Goal: Information Seeking & Learning: Learn about a topic

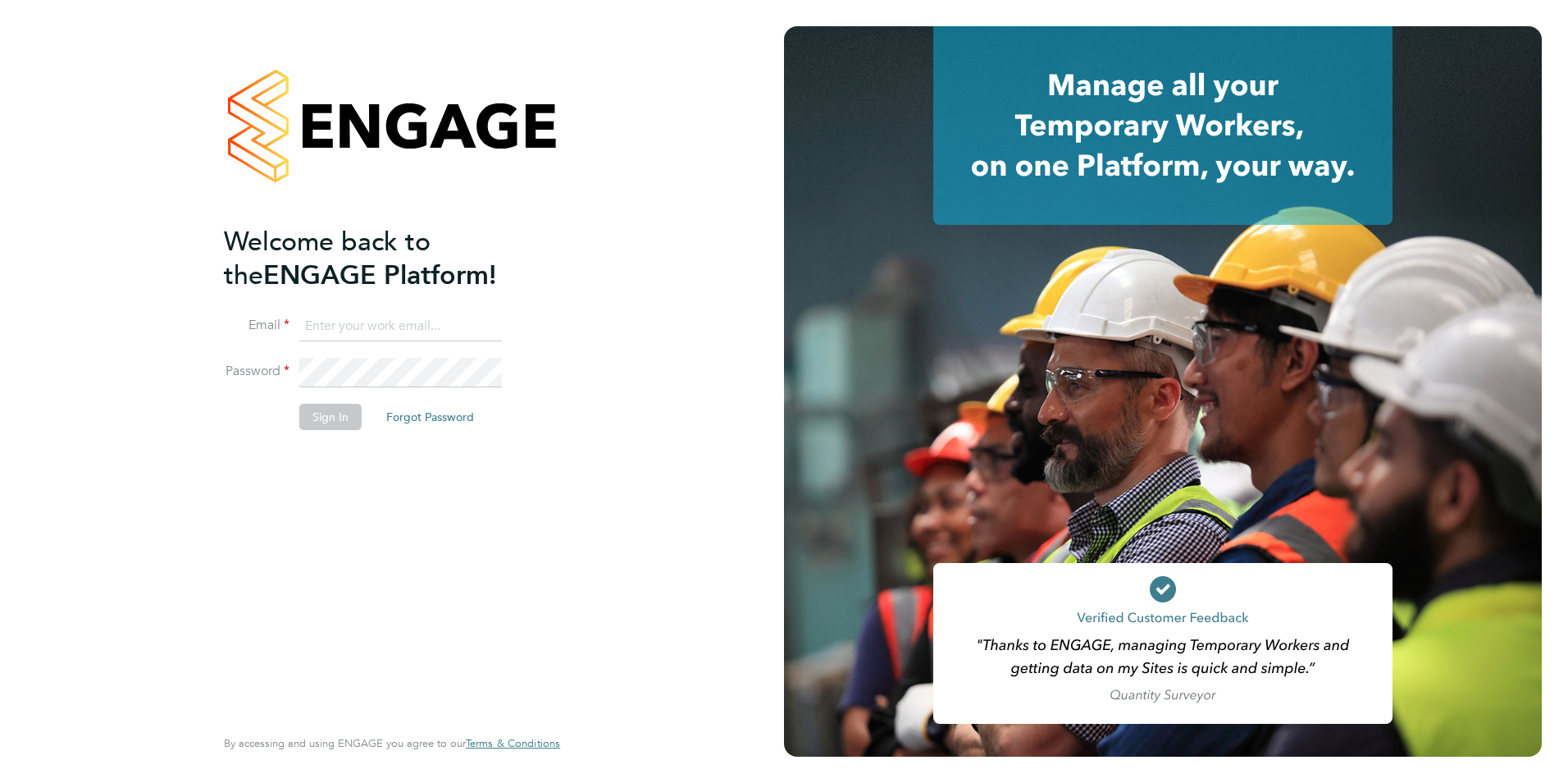
type input "jack.baron@huntereducation.co.uk"
click at [334, 430] on li "Sign In Forgot Password" at bounding box center [383, 425] width 320 height 43
click at [332, 420] on button "Sign In" at bounding box center [331, 416] width 62 height 26
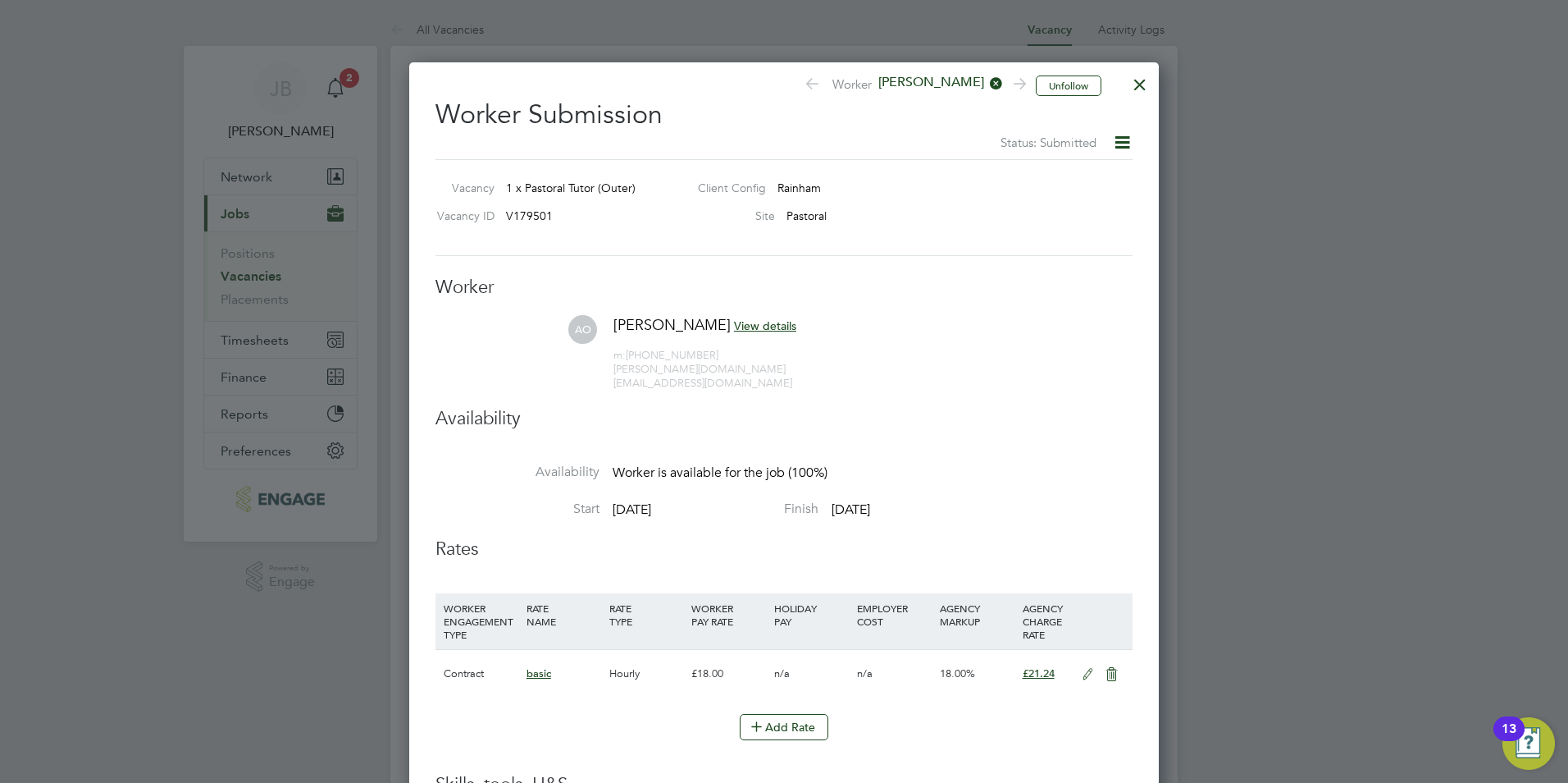
click at [1146, 84] on div at bounding box center [1139, 80] width 29 height 29
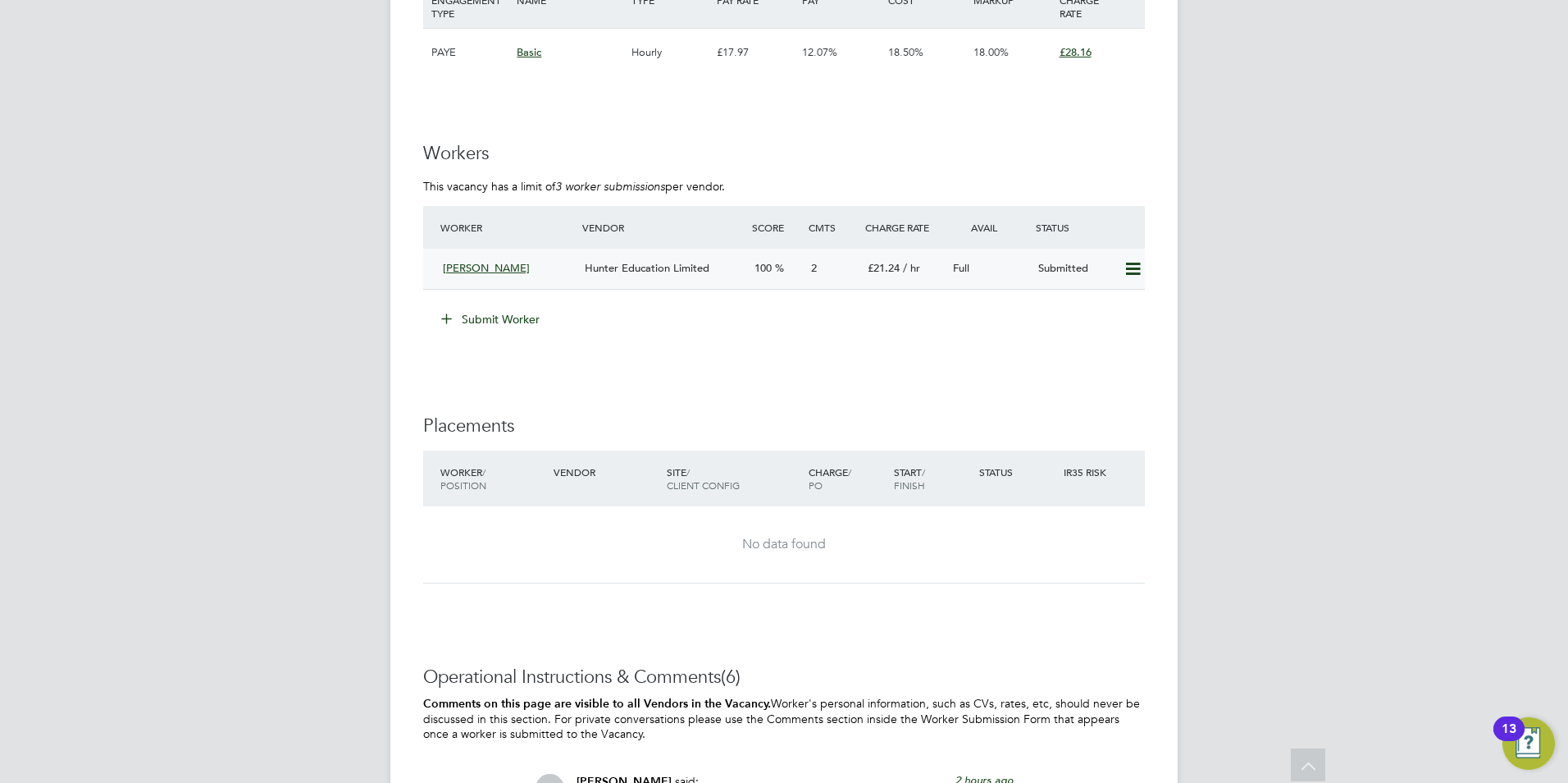
click at [846, 272] on div "2" at bounding box center [833, 269] width 57 height 27
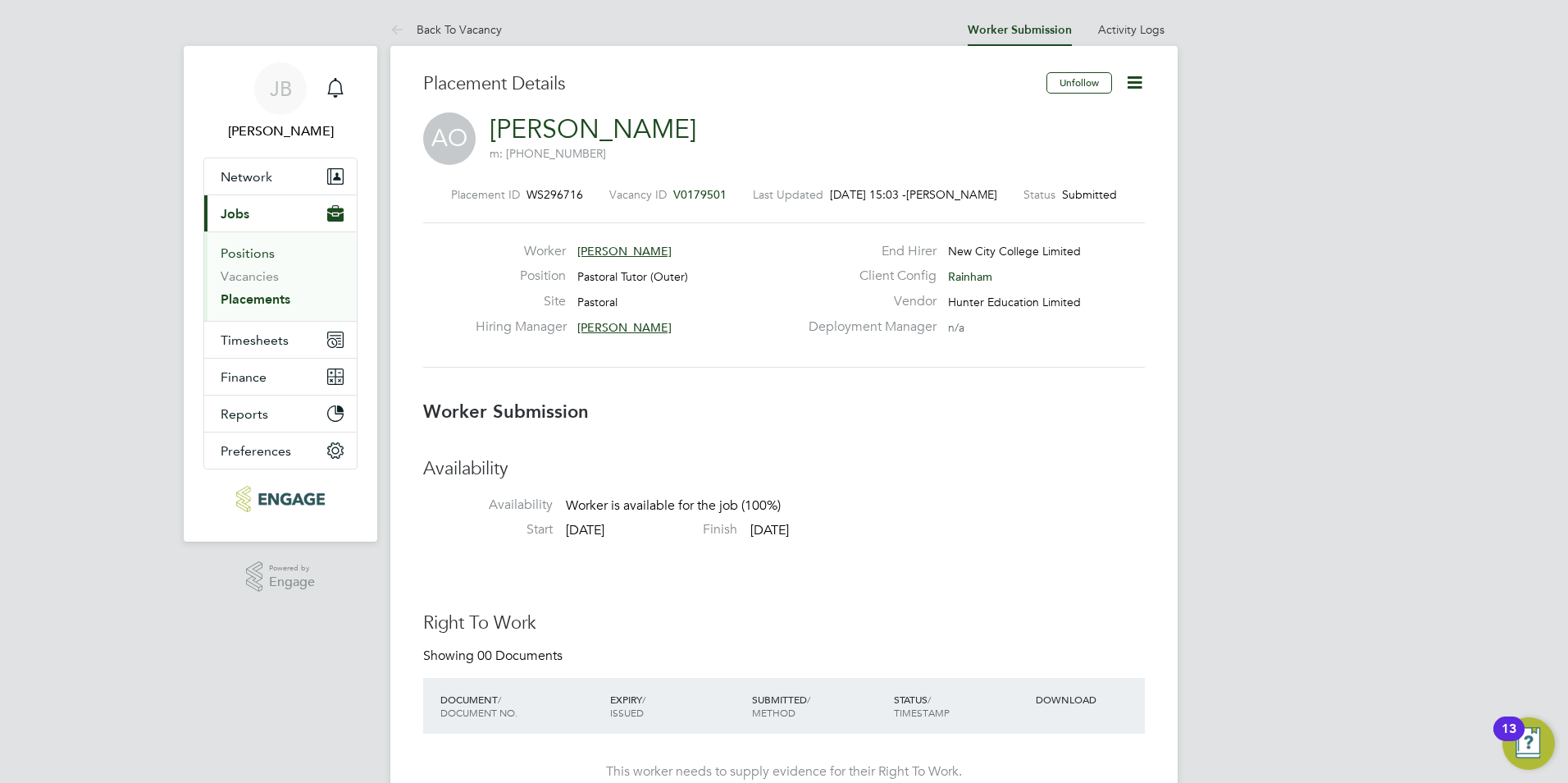
click at [254, 250] on link "Positions" at bounding box center [248, 253] width 54 height 16
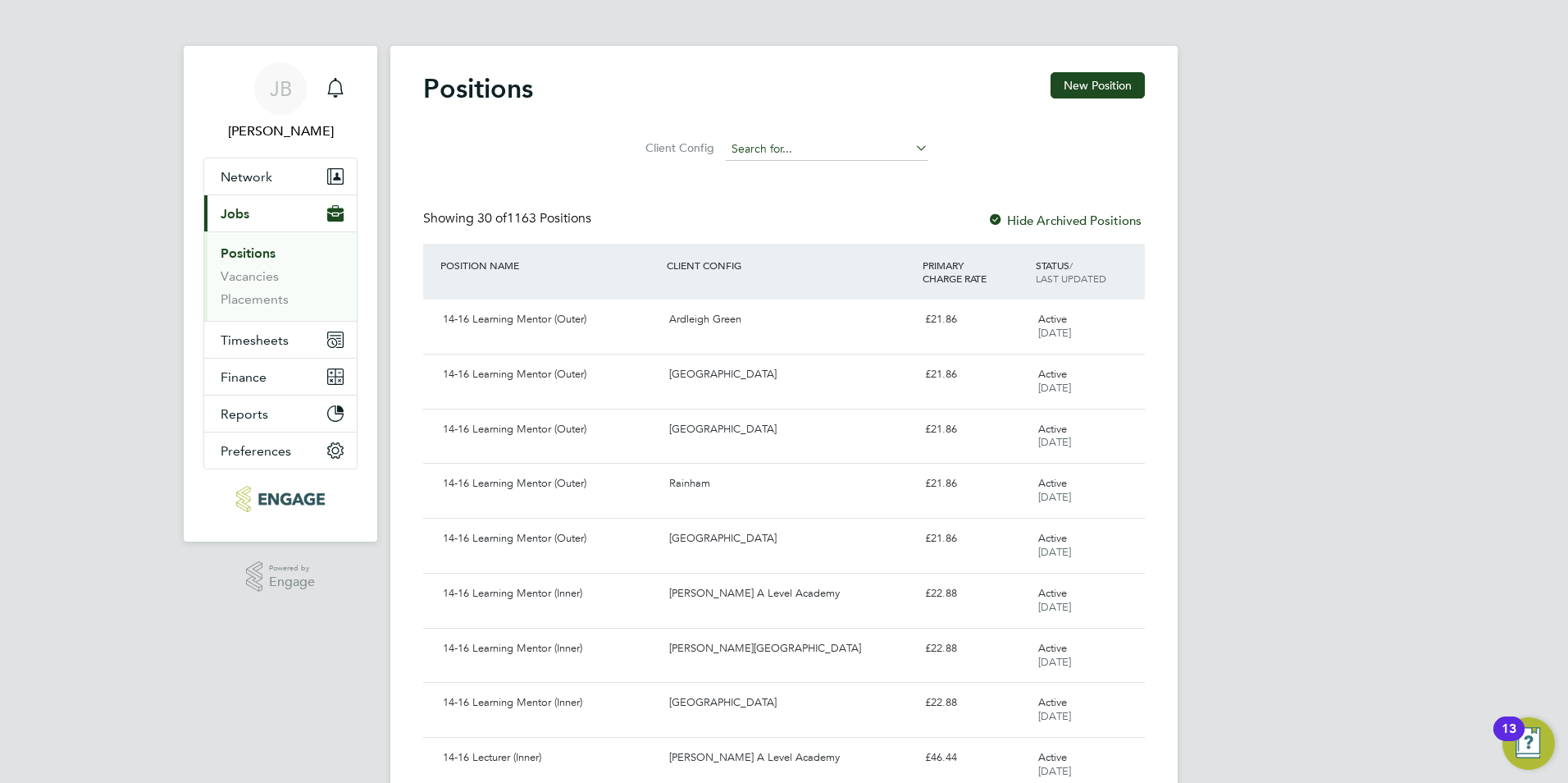
click at [787, 157] on input at bounding box center [827, 149] width 203 height 23
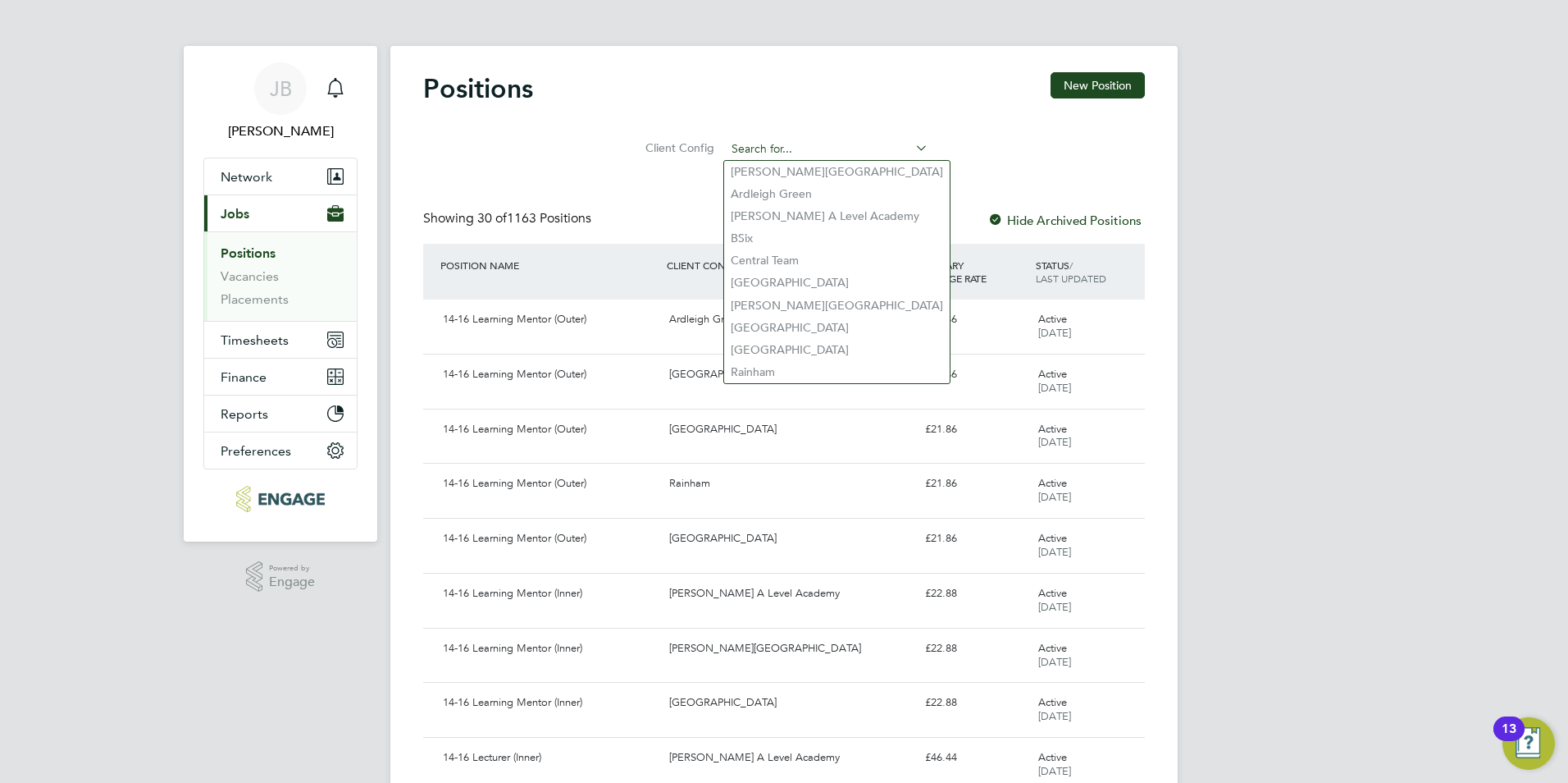
click at [817, 142] on input at bounding box center [827, 149] width 203 height 23
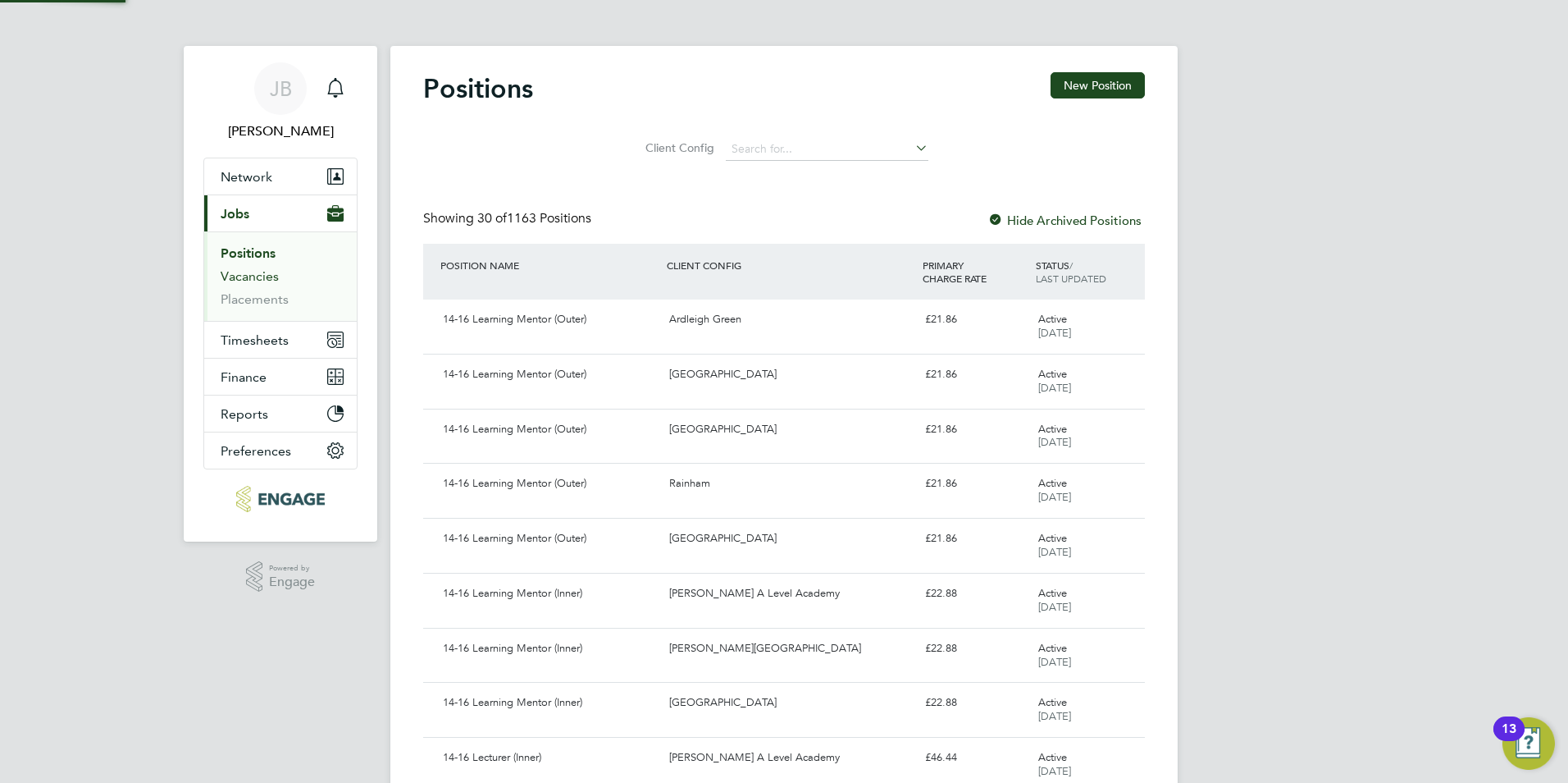
click at [249, 275] on link "Vacancies" at bounding box center [250, 276] width 59 height 16
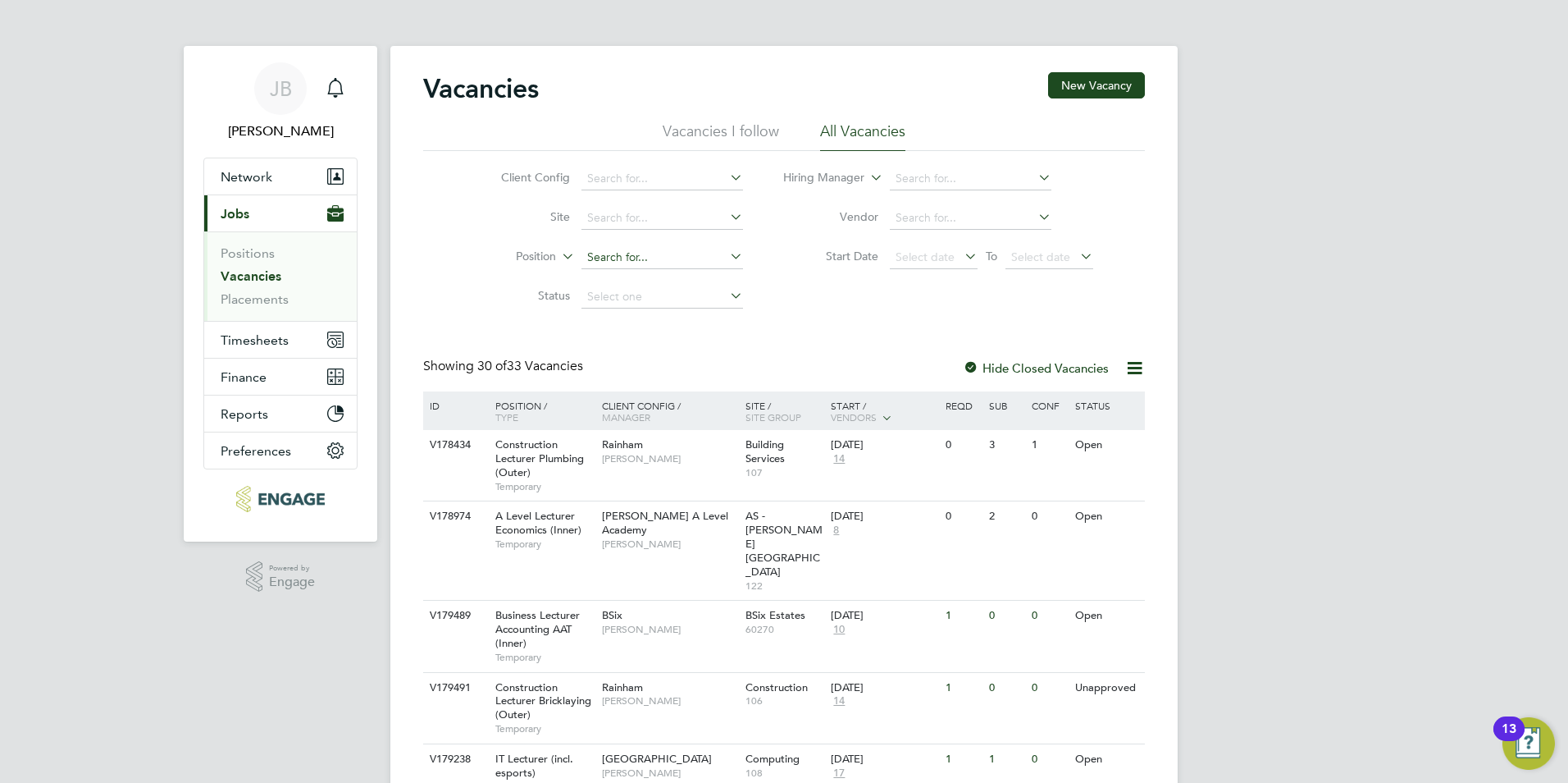
click at [707, 263] on input at bounding box center [662, 257] width 162 height 23
click at [662, 177] on input at bounding box center [662, 178] width 162 height 23
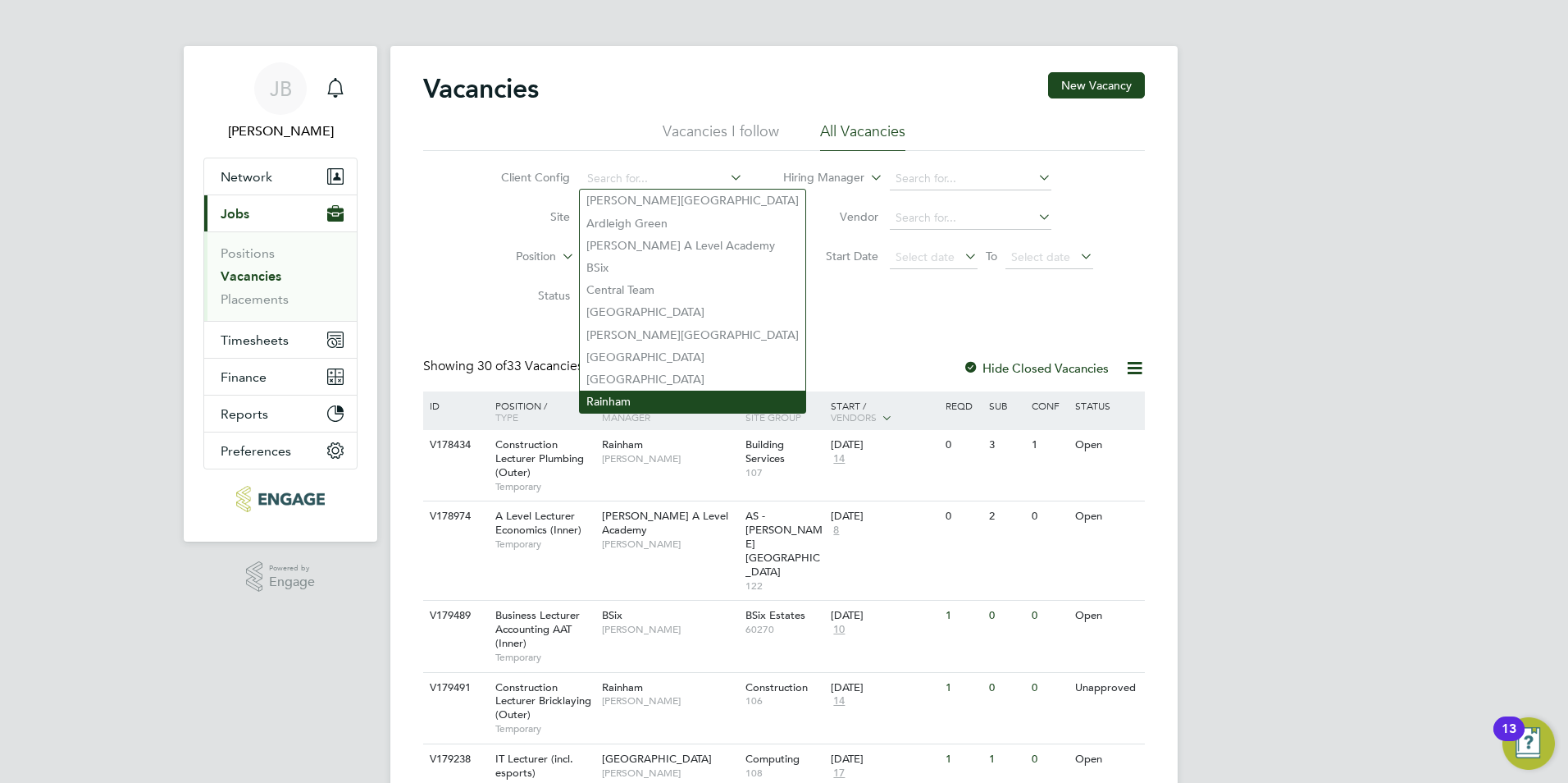
click at [619, 390] on li "Rainham" at bounding box center [692, 401] width 225 height 22
type input "Rainham"
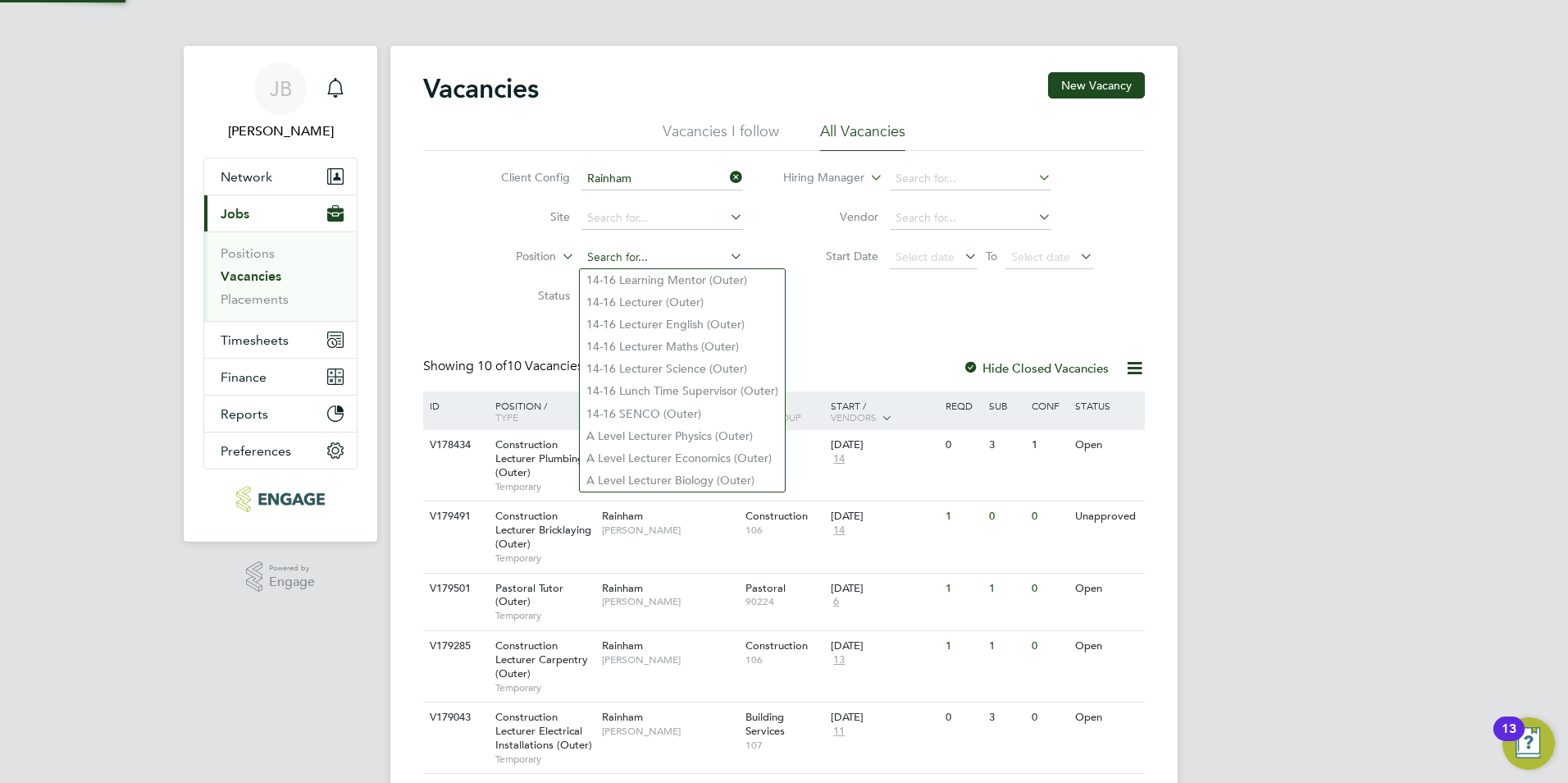
click at [630, 267] on div "Vacancies New Vacancy Vacancies I follow All Vacancies Client Config Rainham Si…" at bounding box center [784, 605] width 787 height 1119
click at [925, 299] on div "Client Config Rainham Site Position Status Hiring Manager Vendor Start Date Sel…" at bounding box center [784, 234] width 722 height 166
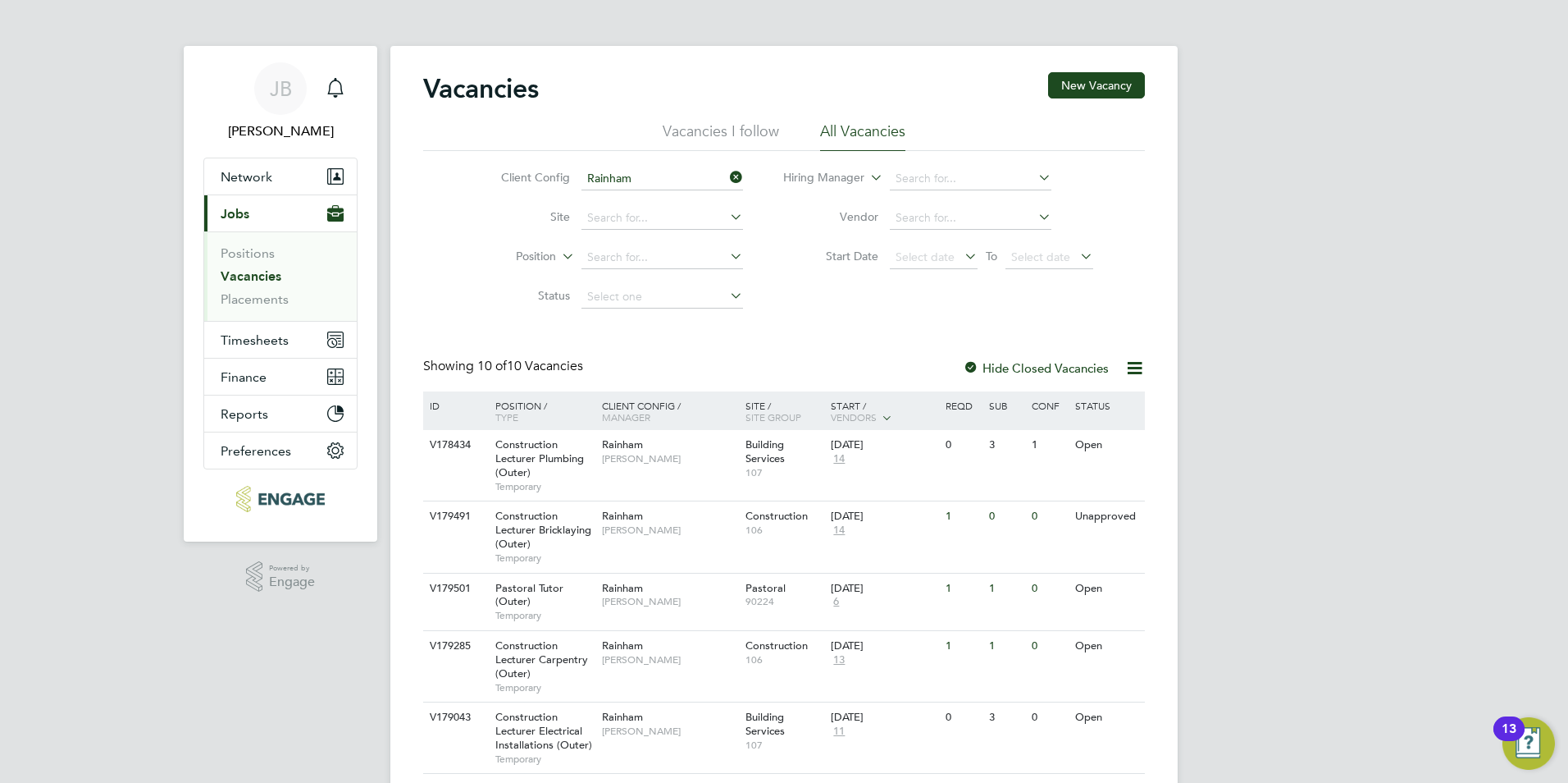
click at [928, 203] on li "Vendor" at bounding box center [938, 218] width 350 height 39
click at [928, 213] on input at bounding box center [970, 218] width 162 height 23
click at [904, 179] on input at bounding box center [970, 178] width 162 height 23
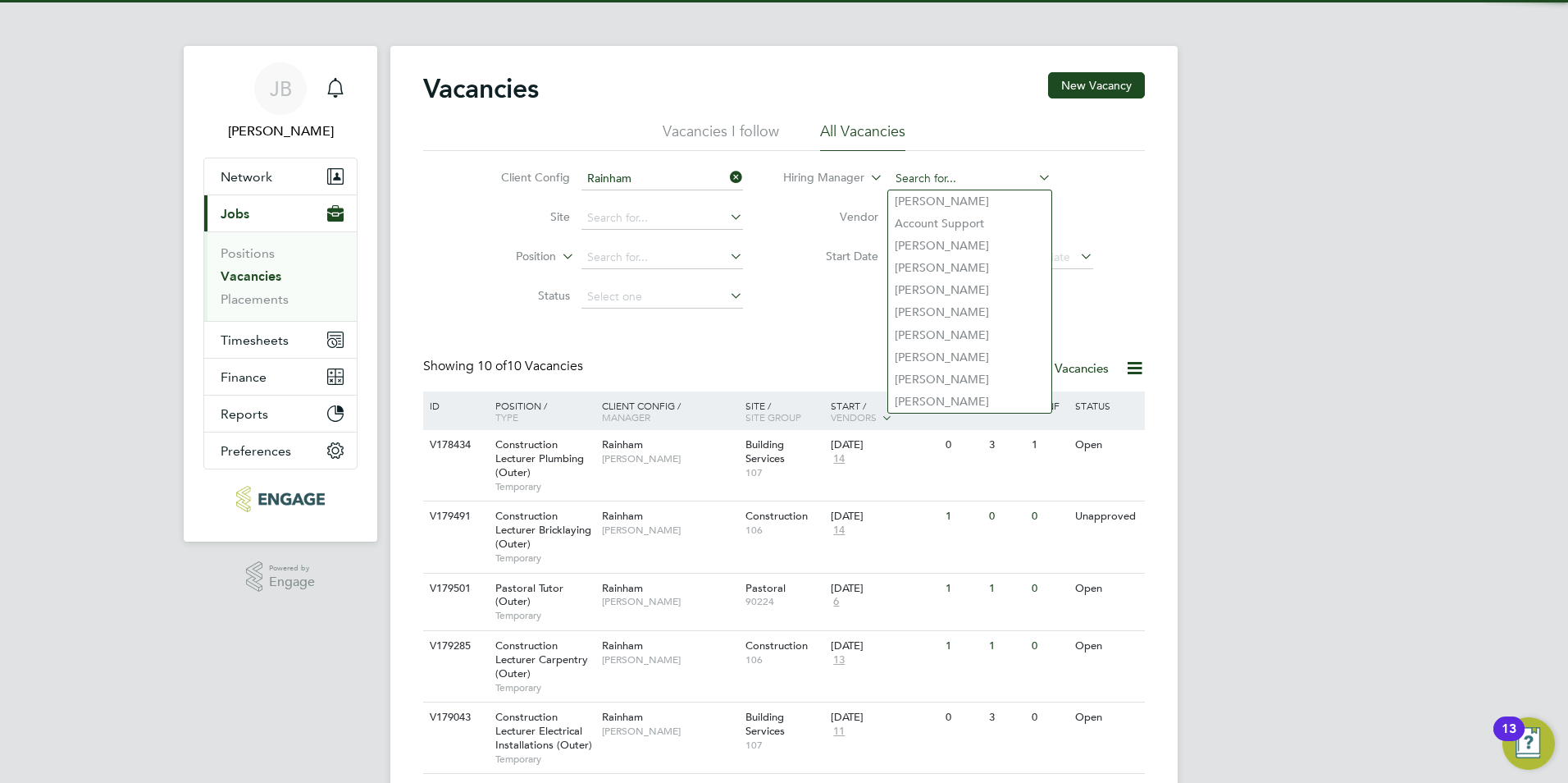
click at [905, 179] on input at bounding box center [970, 178] width 162 height 23
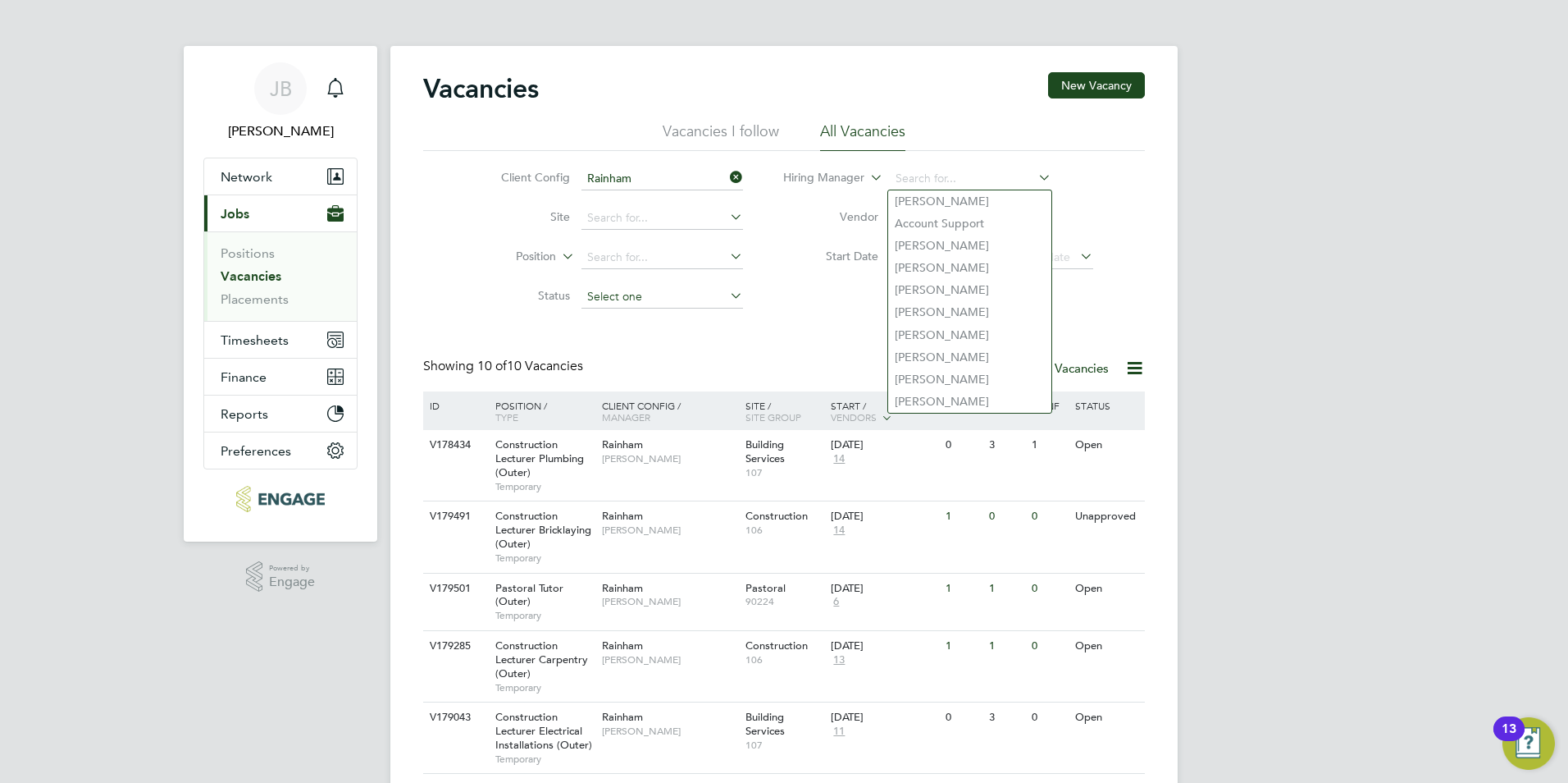
click at [646, 300] on input at bounding box center [662, 296] width 162 height 23
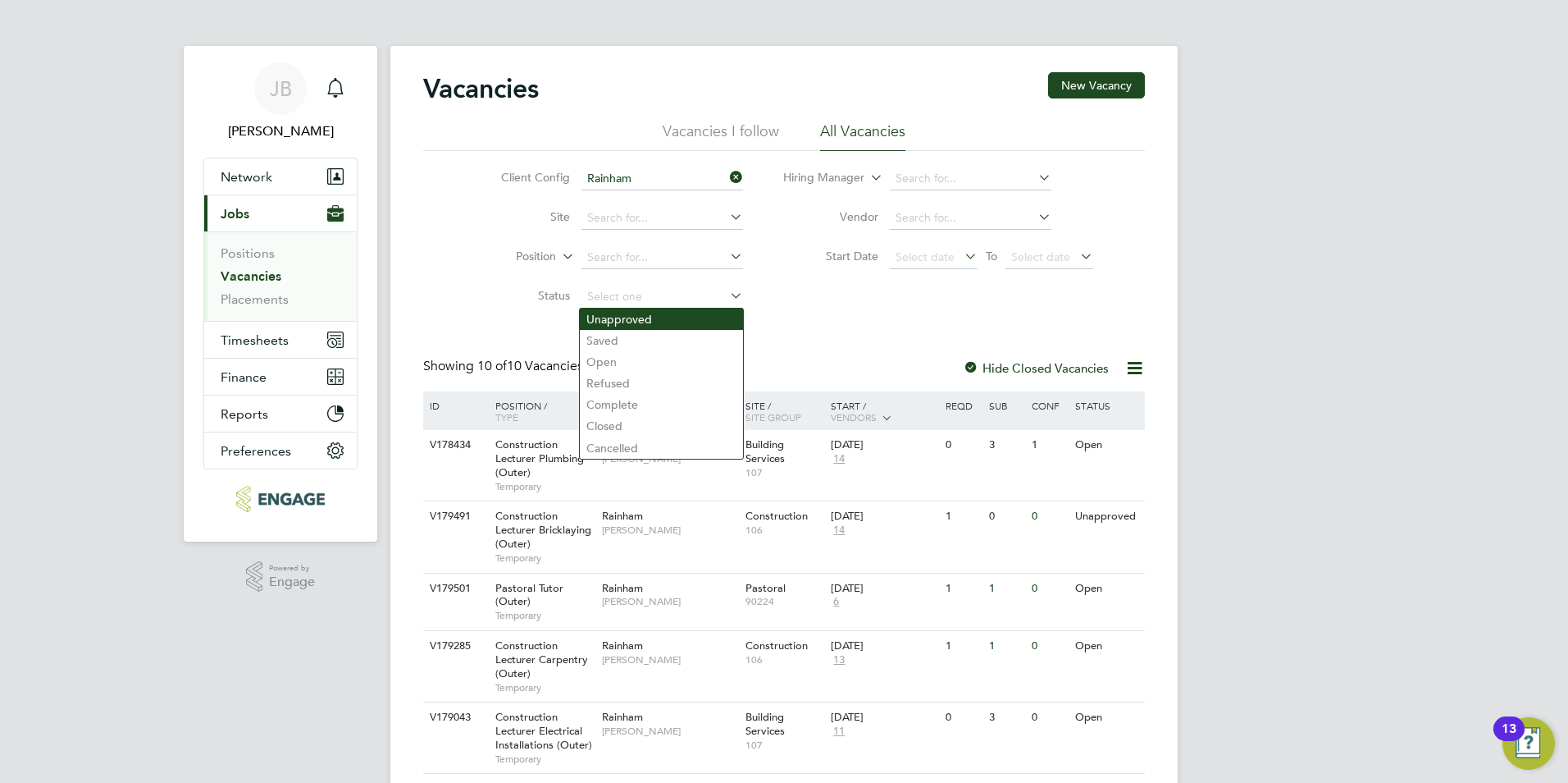
click at [665, 326] on li "Unapproved" at bounding box center [661, 318] width 163 height 21
type input "Unapproved"
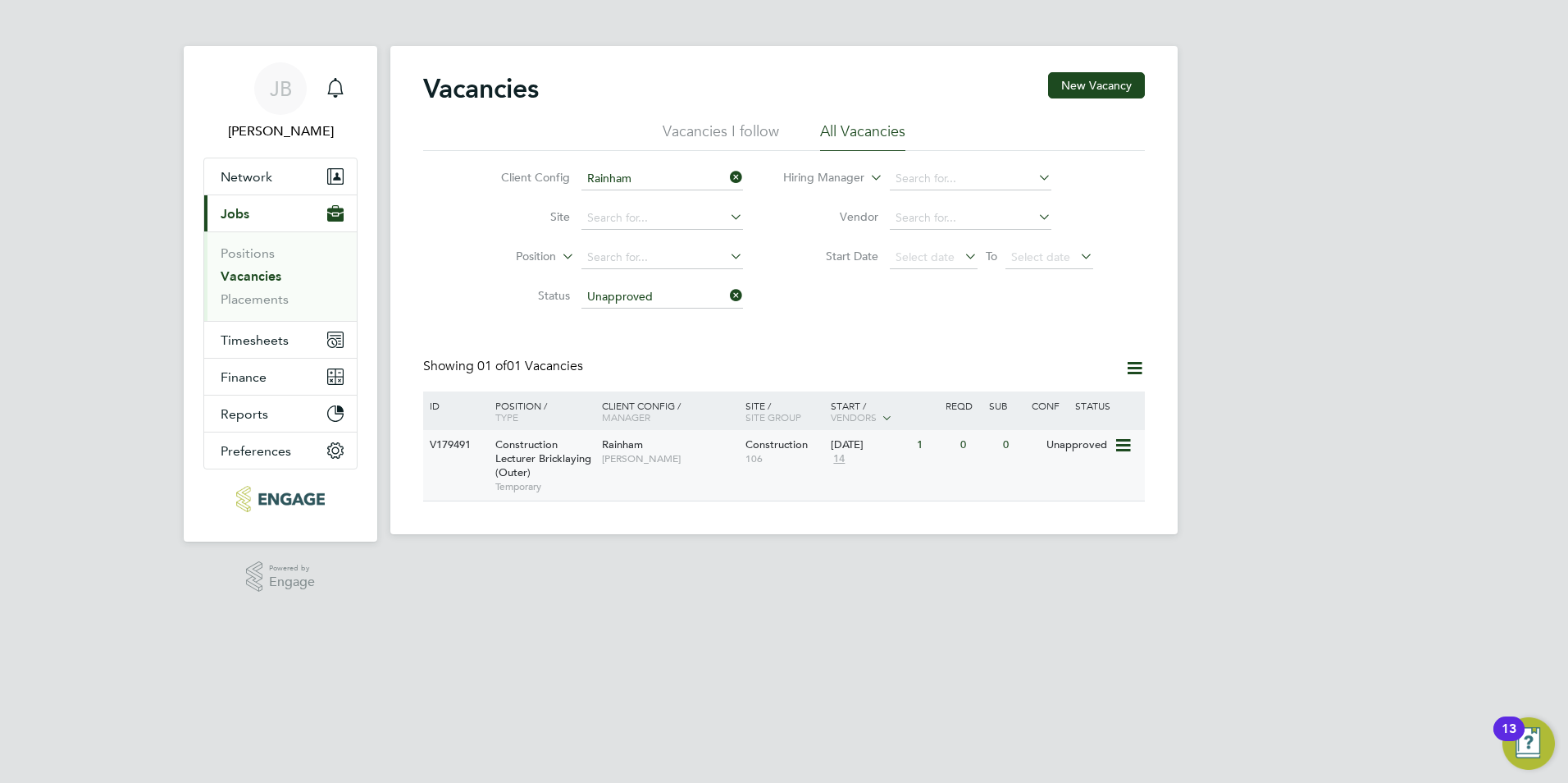
click at [971, 453] on div "0" at bounding box center [977, 445] width 43 height 30
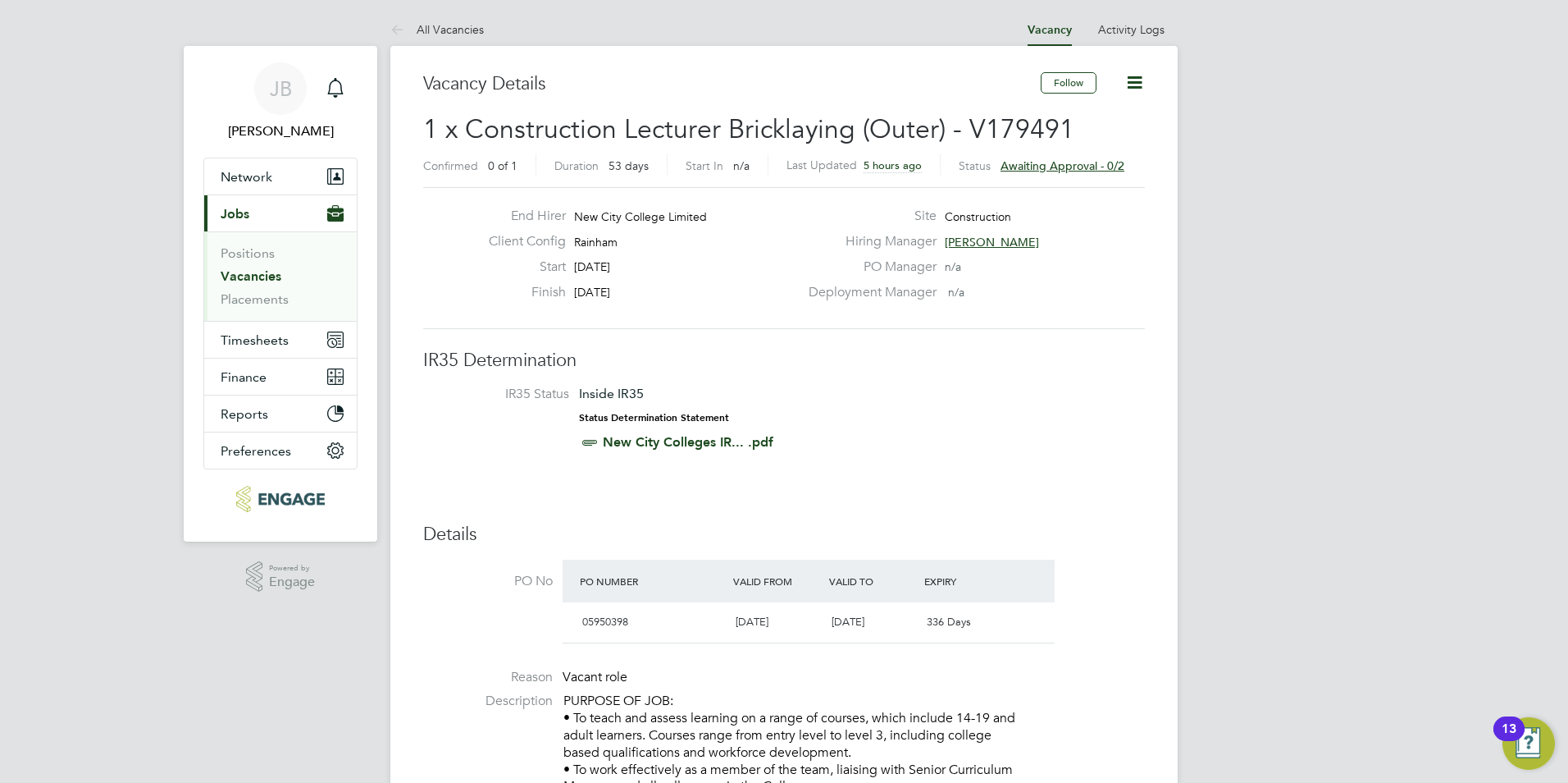
drag, startPoint x: 750, startPoint y: 415, endPoint x: 834, endPoint y: 132, distance: 295.2
